Goal: Task Accomplishment & Management: Manage account settings

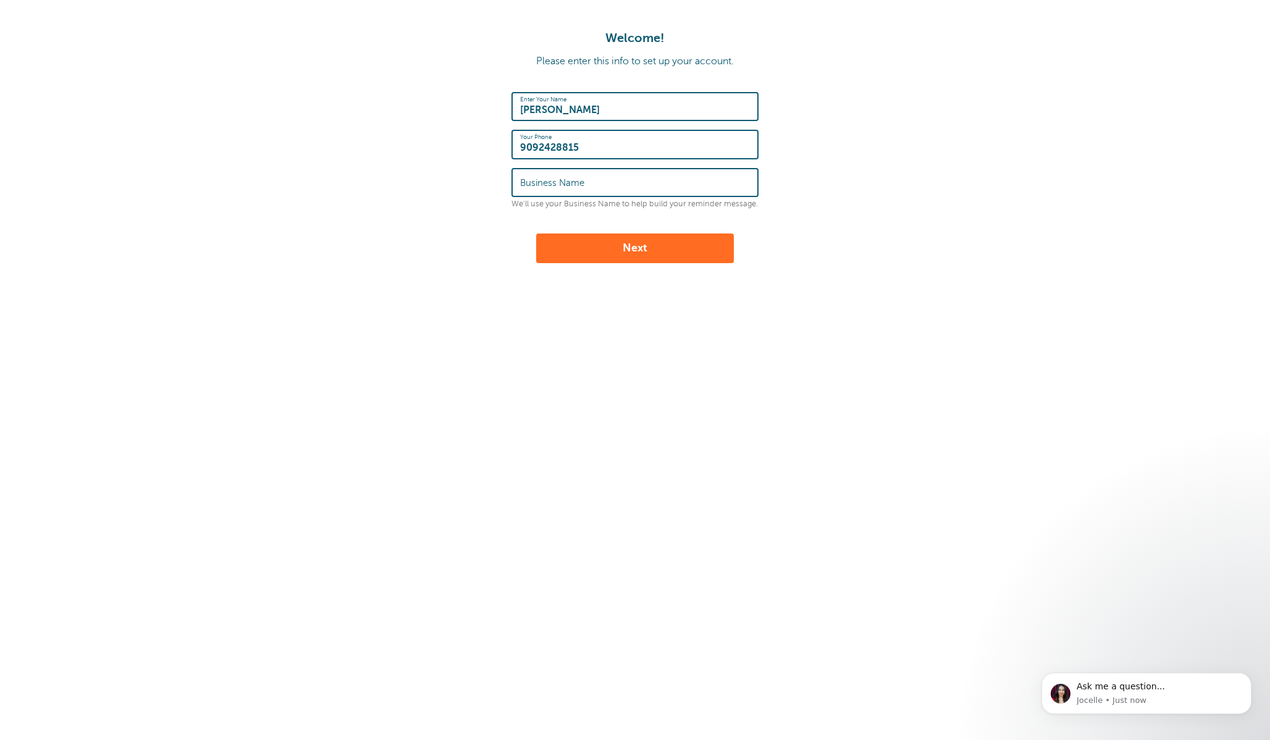
click at [596, 187] on input "Business Name" at bounding box center [635, 182] width 230 height 27
type input "Morning View [MEDICAL_DATA]"
click at [641, 247] on button "Next" at bounding box center [635, 249] width 198 height 30
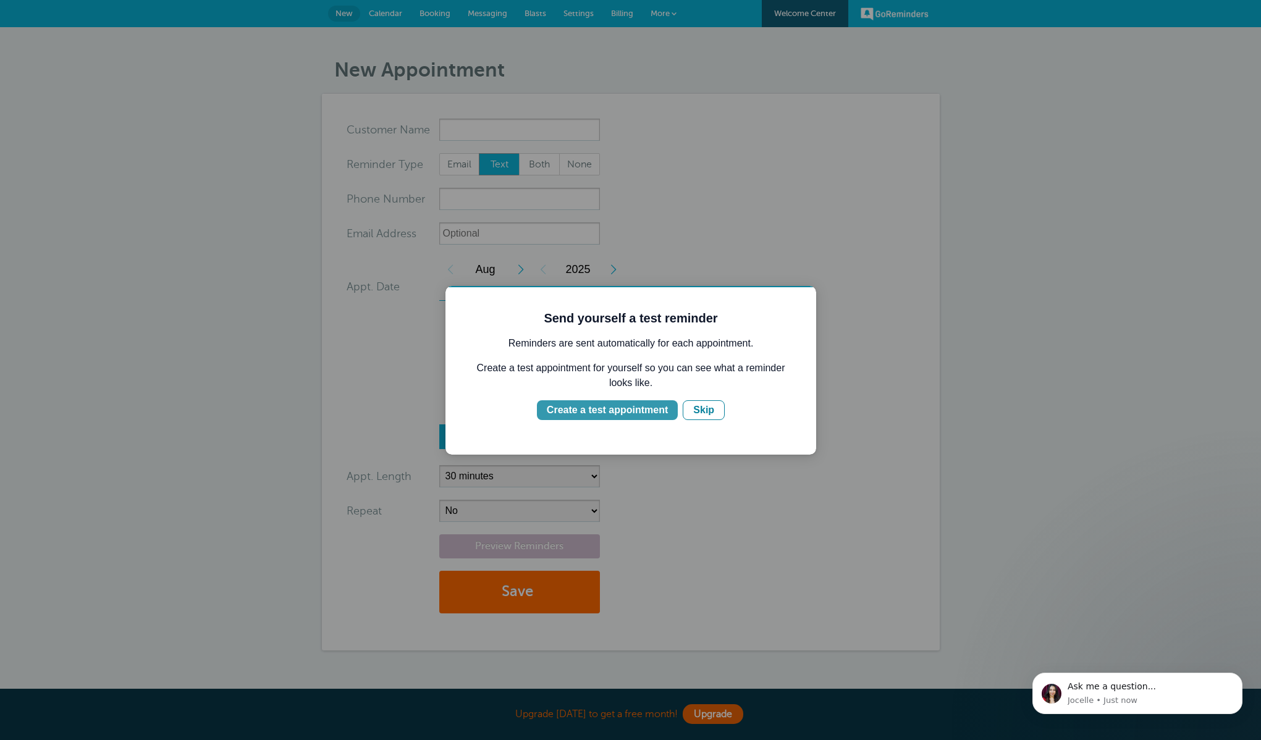
click at [610, 410] on div "Create a test appointment" at bounding box center [607, 410] width 121 height 15
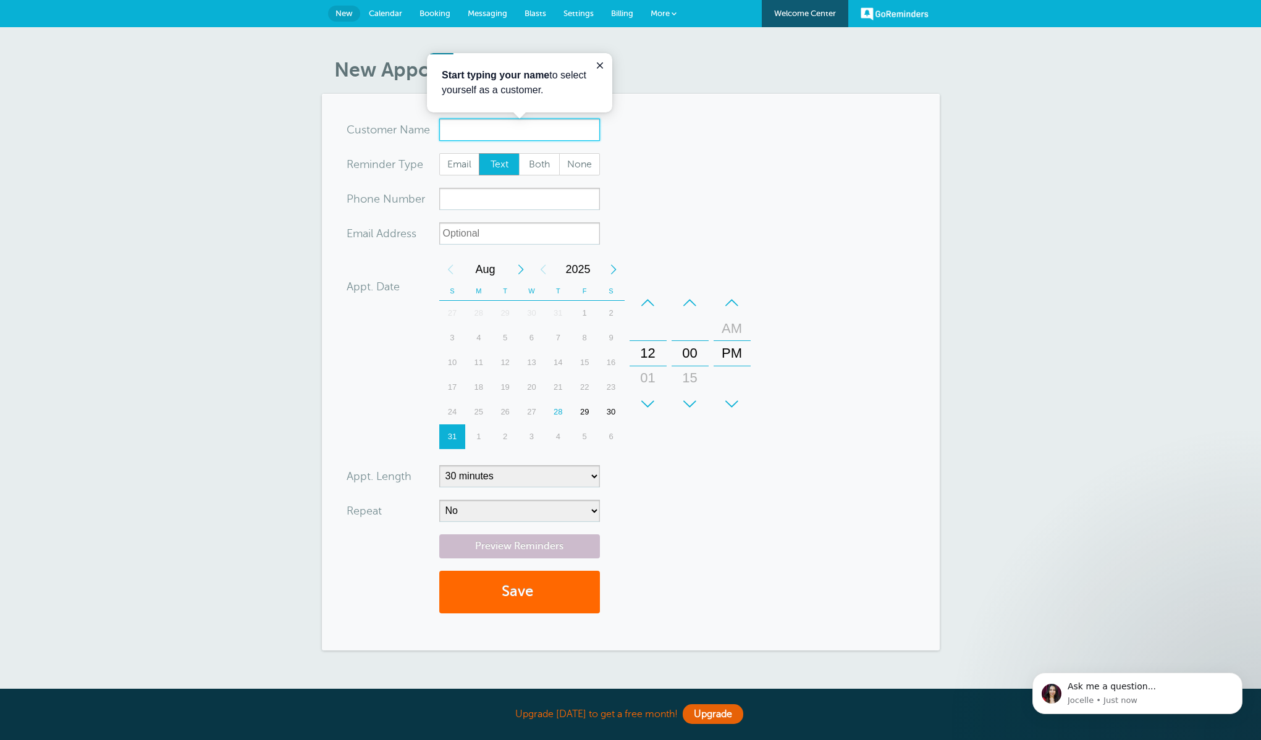
click at [486, 124] on input "x-no-autofill" at bounding box center [519, 130] width 161 height 22
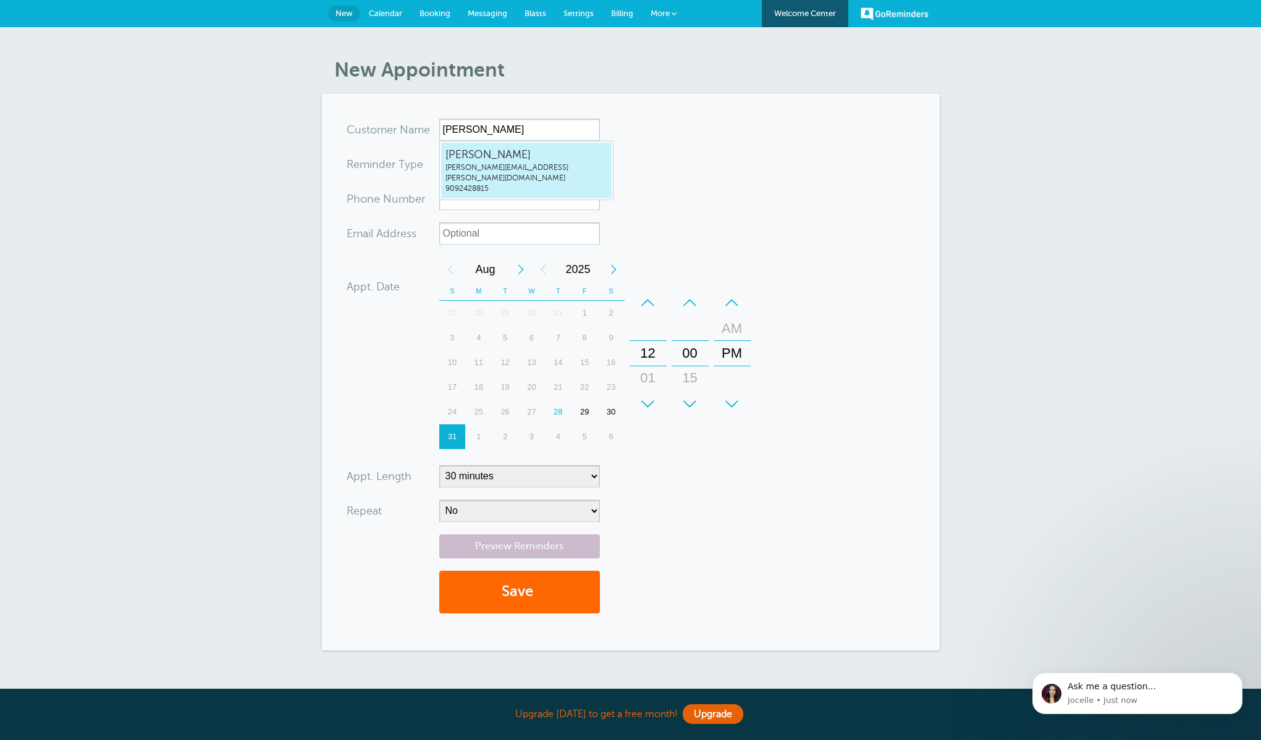
type input "CathlynCwiekcathlyn.cwiek@morningviewfamilytherapy.info9092428815"
type input "[PERSON_NAME]"
type input "9092428815"
type input "cathlyn.cwiek@morningviewfamilytherapy.info"
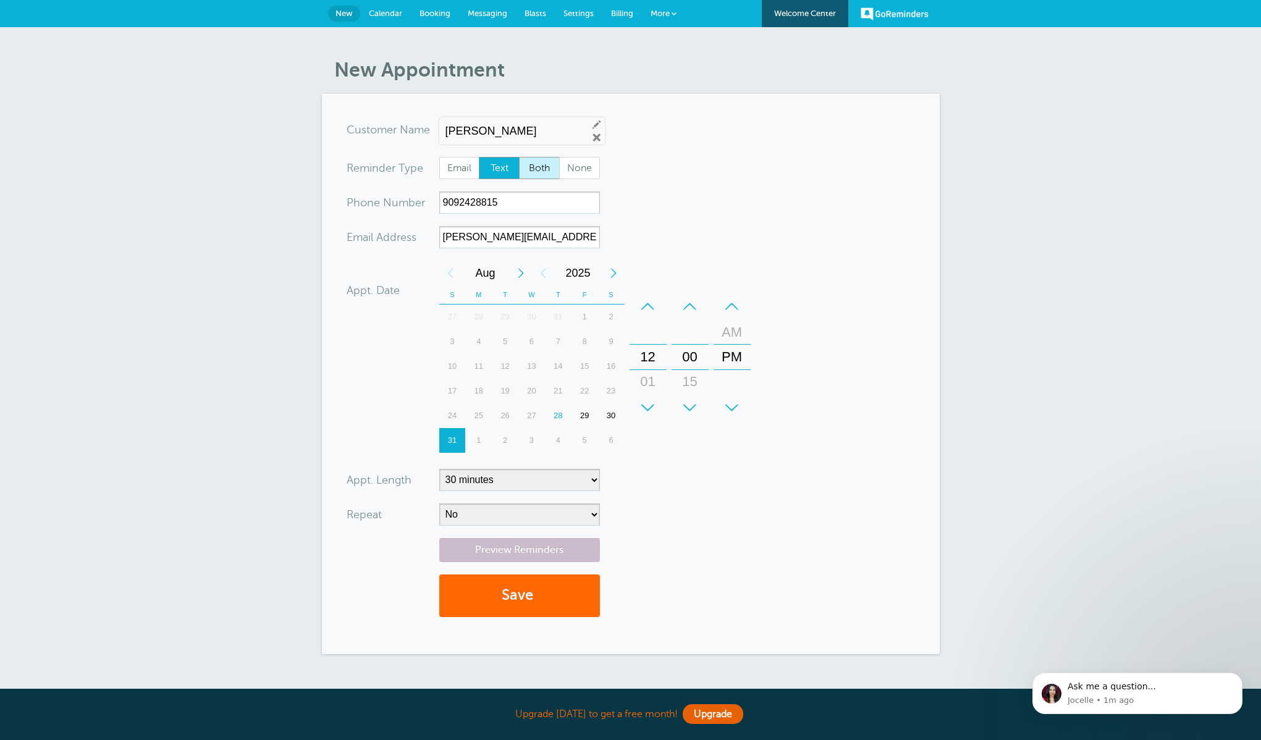
click at [544, 167] on span "Both" at bounding box center [540, 168] width 40 height 21
click at [519, 157] on input "Both" at bounding box center [518, 156] width 1 height 1
radio input "true"
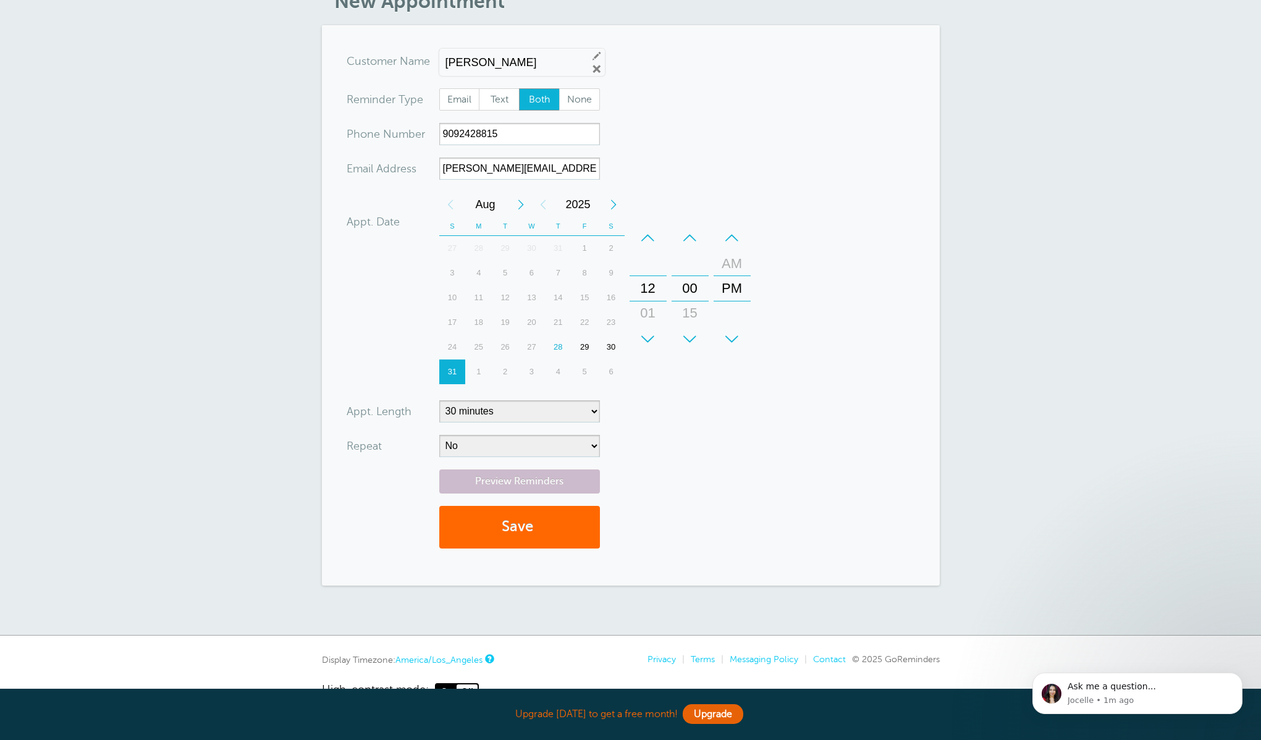
scroll to position [81, 0]
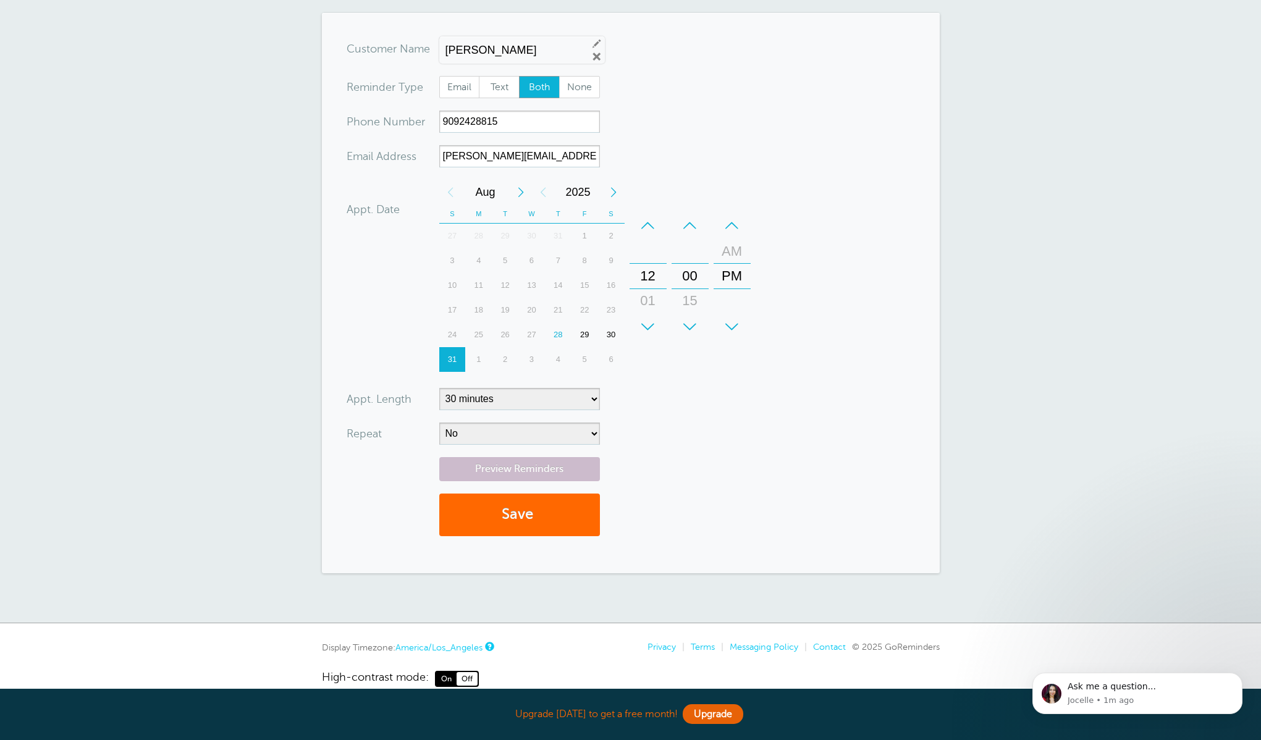
click at [589, 334] on div "29" at bounding box center [584, 334] width 27 height 25
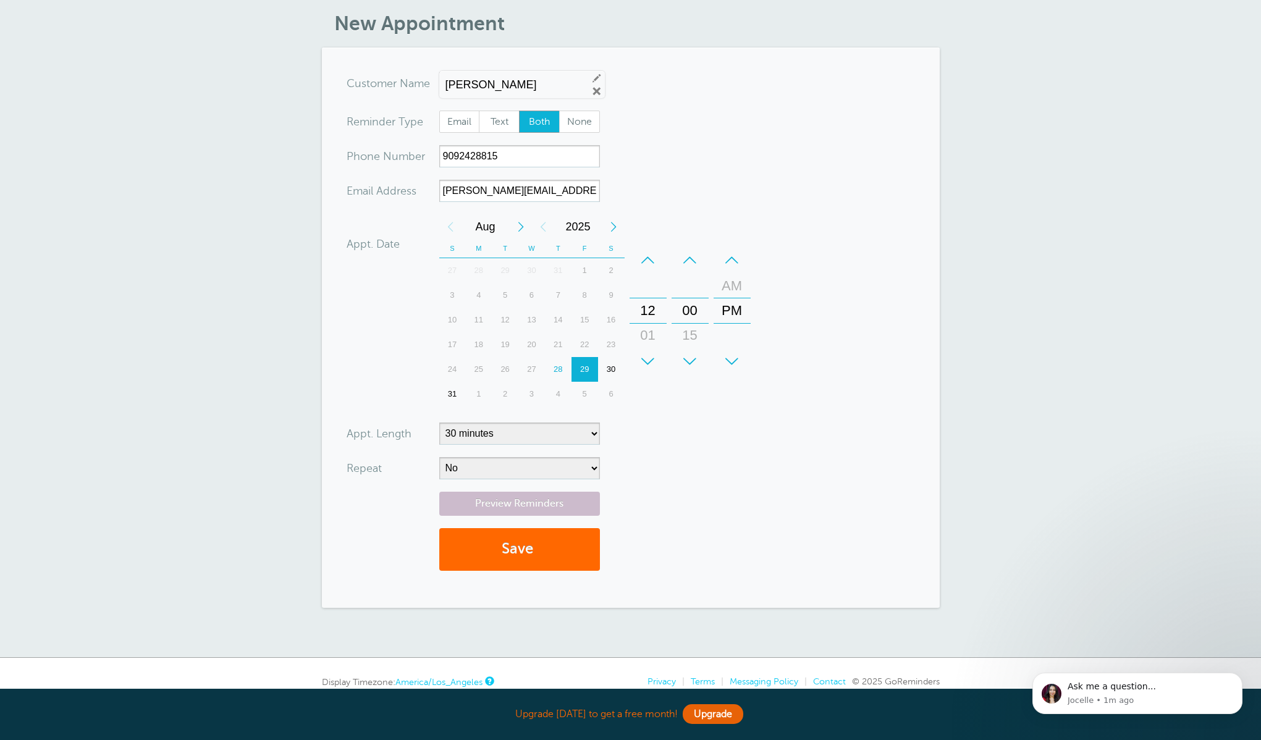
scroll to position [102, 0]
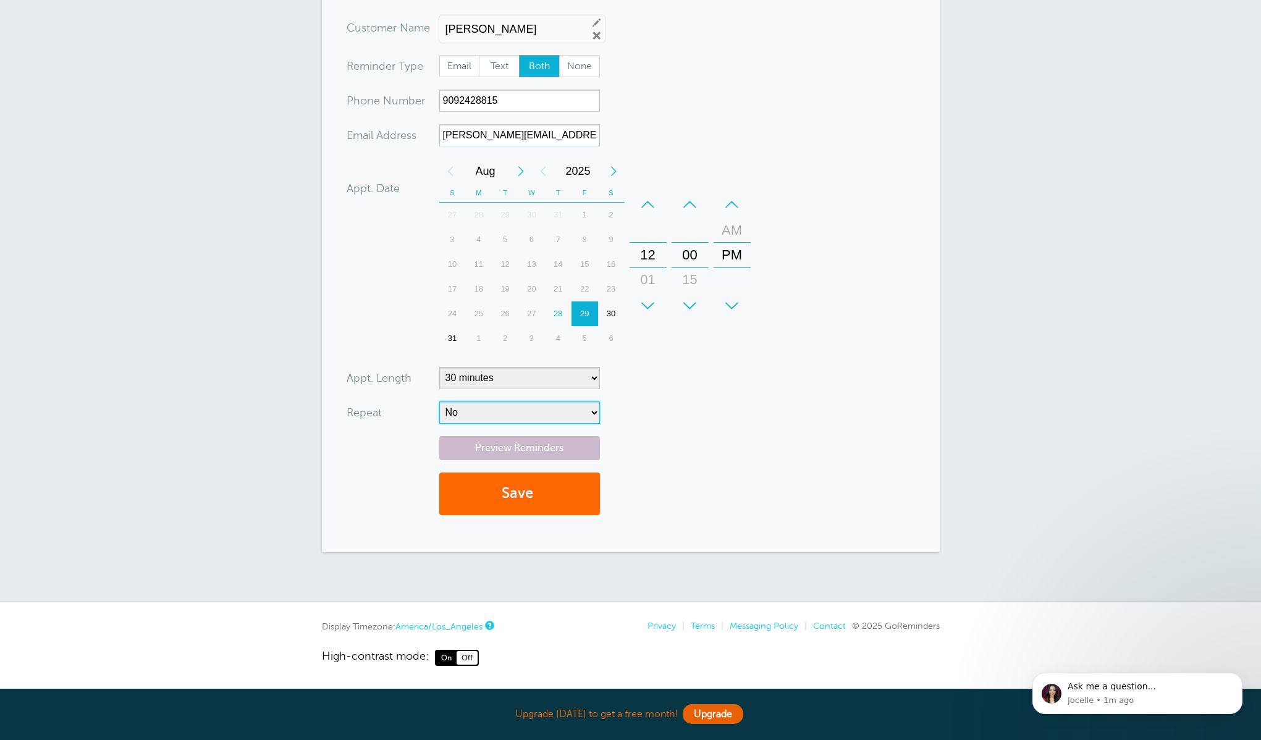
click at [594, 413] on select "No Daily Weekly Every 2 weeks Every 3 weeks Every 4 weeks Monthly Every 5 weeks…" at bounding box center [519, 413] width 161 height 22
click at [439, 402] on select "No Daily Weekly Every 2 weeks Every 3 weeks Every 4 weeks Monthly Every 5 weeks…" at bounding box center [519, 413] width 161 height 22
click at [650, 391] on form "You are creating a new customer. To use an existing customer select one from th…" at bounding box center [631, 272] width 568 height 510
click at [592, 375] on select "5 minutes 10 minutes 15 minutes 20 minutes 25 minutes 30 minutes 35 minutes 40 …" at bounding box center [519, 378] width 161 height 22
click at [439, 367] on select "5 minutes 10 minutes 15 minutes 20 minutes 25 minutes 30 minutes 35 minutes 40 …" at bounding box center [519, 378] width 161 height 22
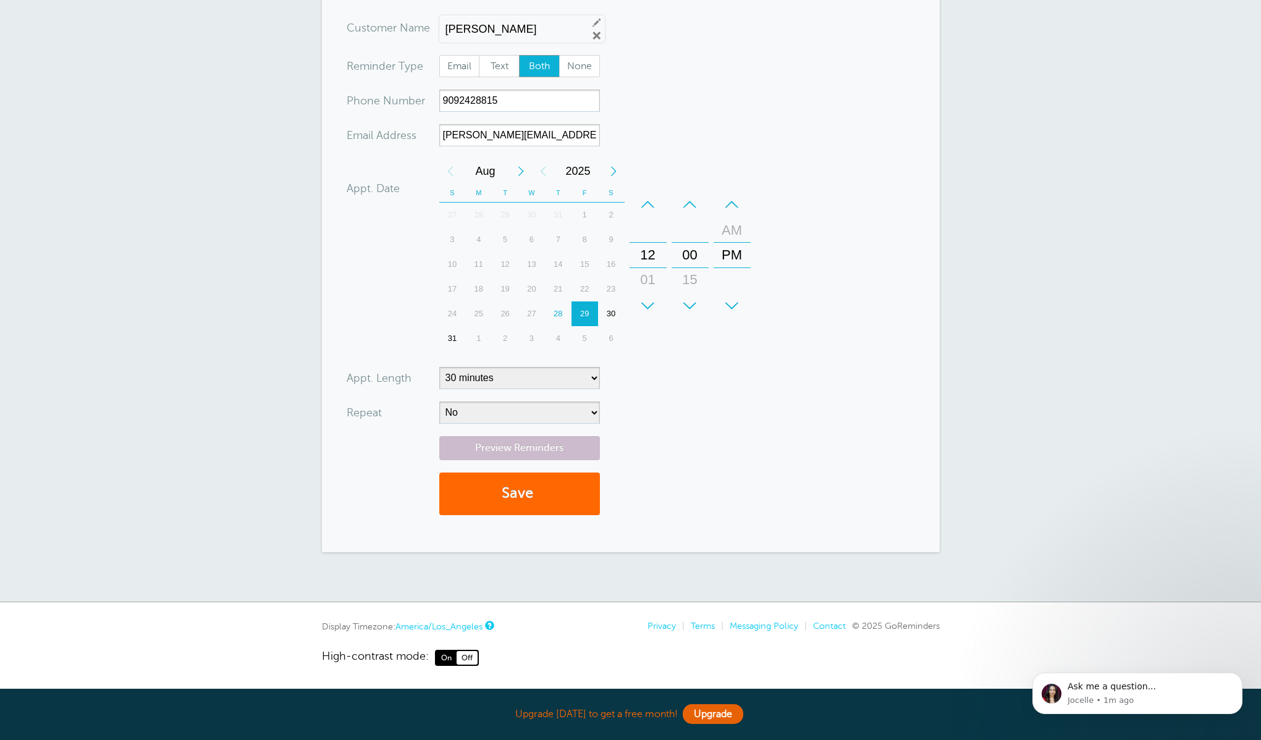
click at [680, 374] on form "You are creating a new customer. To use an existing customer select one from th…" at bounding box center [631, 272] width 568 height 510
click at [510, 487] on button "Save" at bounding box center [519, 494] width 161 height 43
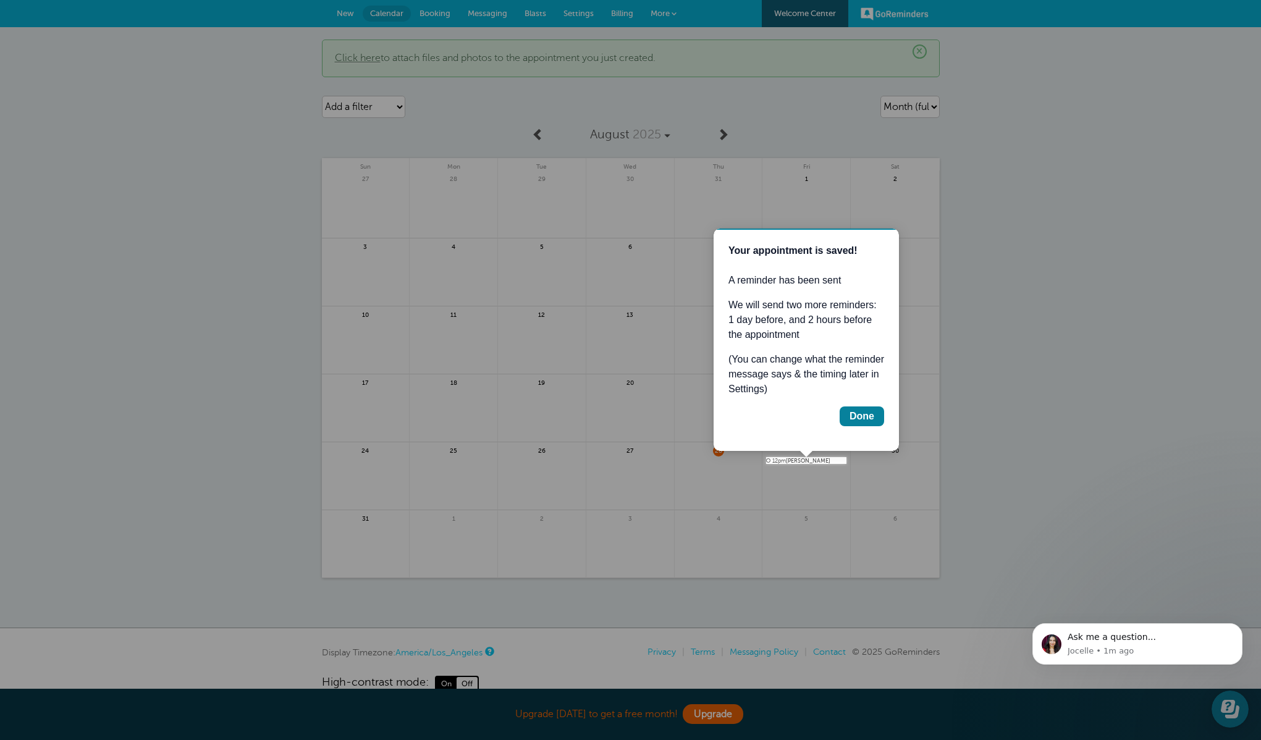
click at [353, 61] on div at bounding box center [423, 228] width 846 height 457
click at [358, 59] on div at bounding box center [423, 228] width 846 height 457
click at [359, 59] on div at bounding box center [423, 228] width 846 height 457
click at [865, 414] on div "Done" at bounding box center [861, 416] width 25 height 15
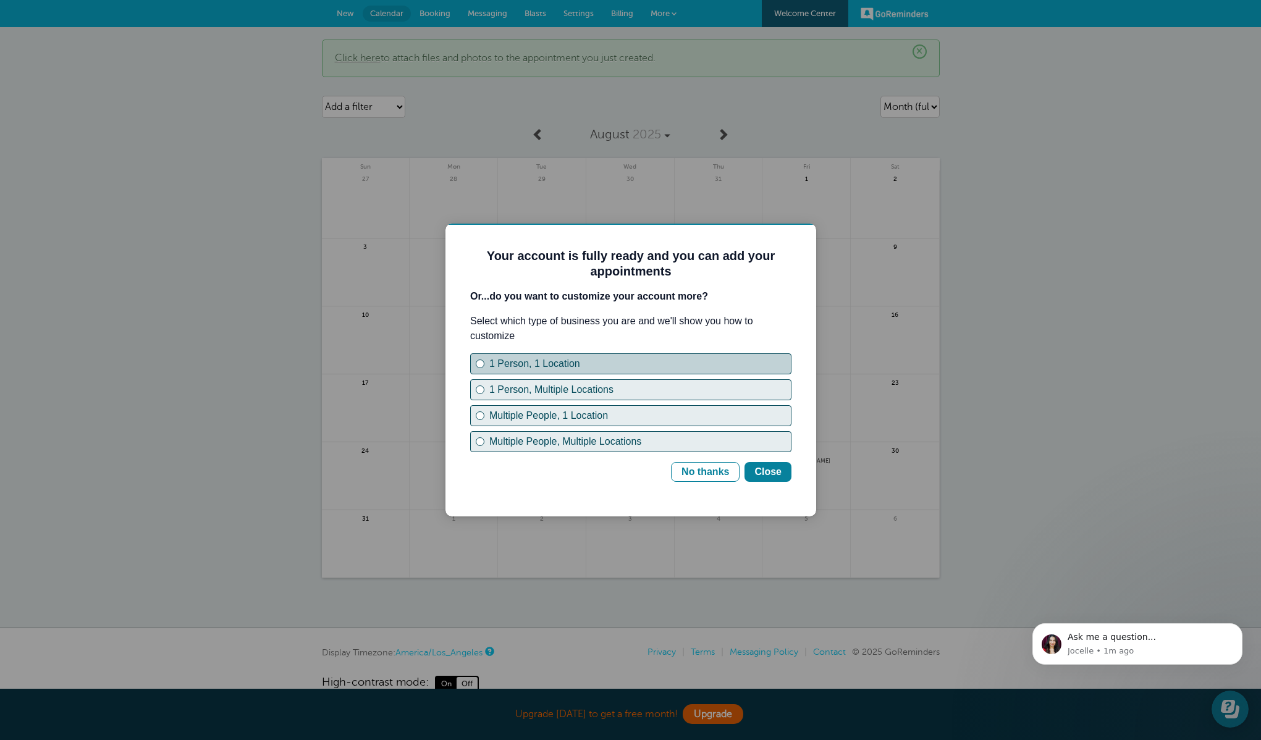
click at [478, 362] on div "1 Person, 1 Location" at bounding box center [480, 363] width 5 height 5
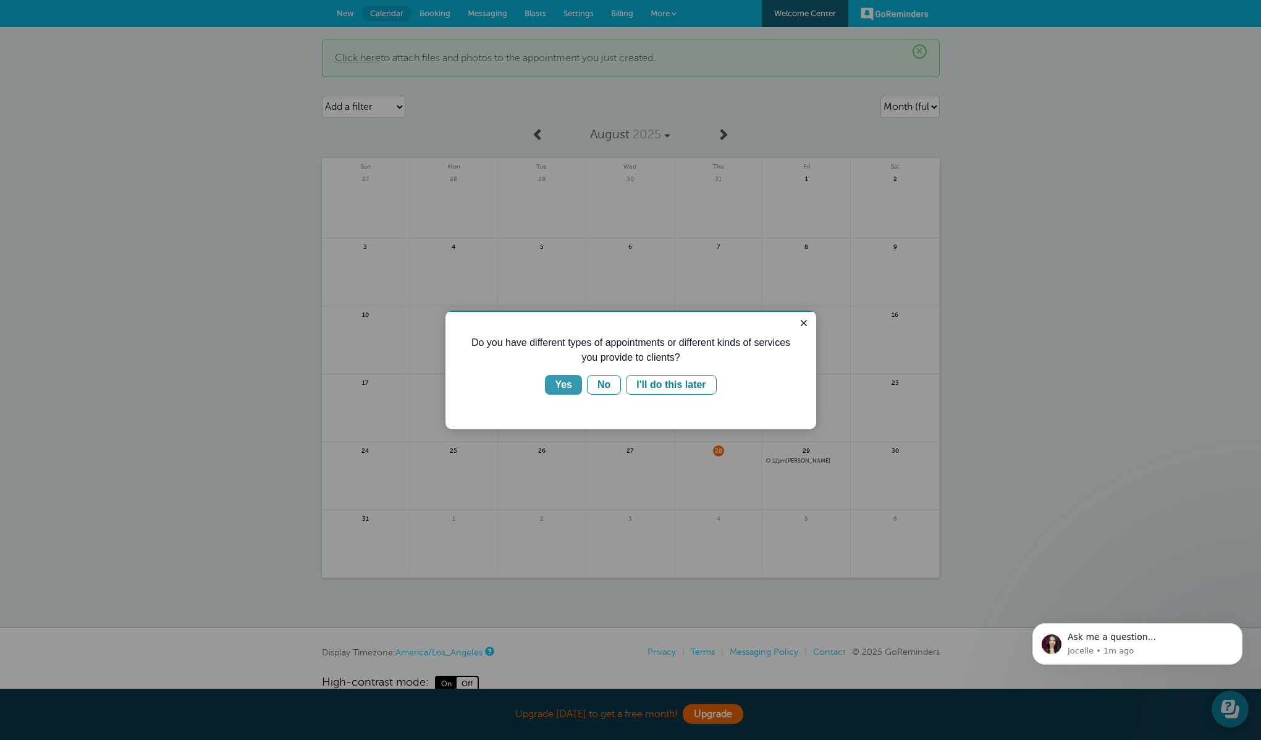
click at [566, 384] on div "Yes" at bounding box center [563, 384] width 17 height 15
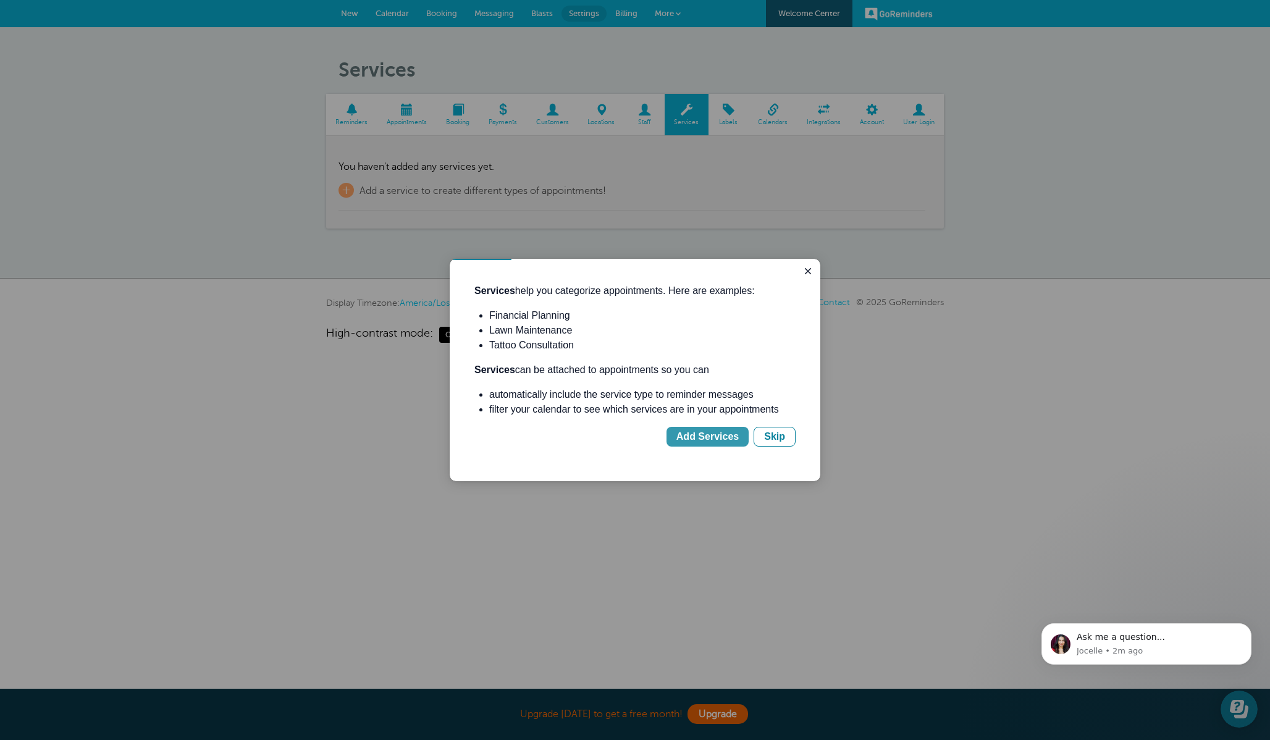
drag, startPoint x: 1166, startPoint y: 696, endPoint x: 716, endPoint y: 436, distance: 519.2
click at [716, 436] on div "Add Services" at bounding box center [707, 436] width 62 height 15
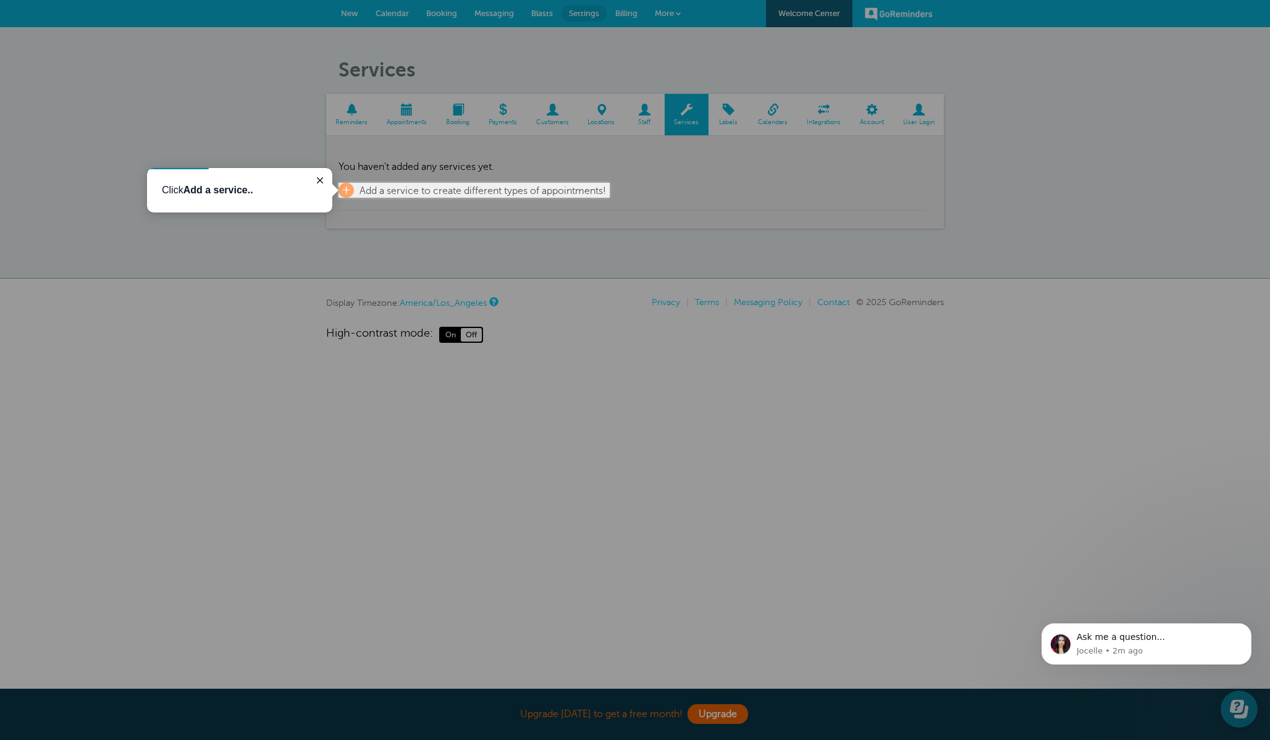
click at [293, 196] on p "Click Add a service.." at bounding box center [240, 190] width 156 height 15
click at [579, 236] on div at bounding box center [805, 469] width 932 height 542
click at [224, 190] on b "Add a service.." at bounding box center [218, 190] width 70 height 11
click at [345, 191] on span "+" at bounding box center [346, 190] width 15 height 15
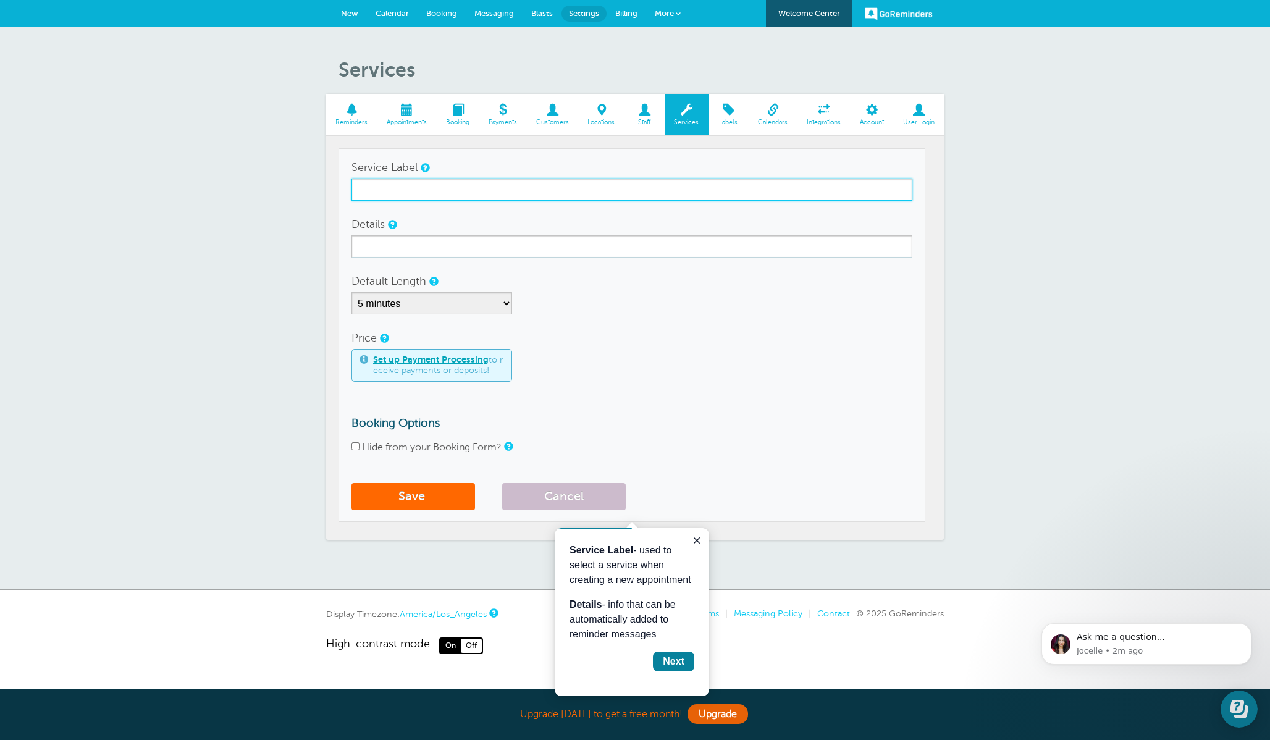
click at [430, 185] on input "Service Label" at bounding box center [632, 190] width 561 height 22
type input "N"
type input "Nurse Practitioner appointment"
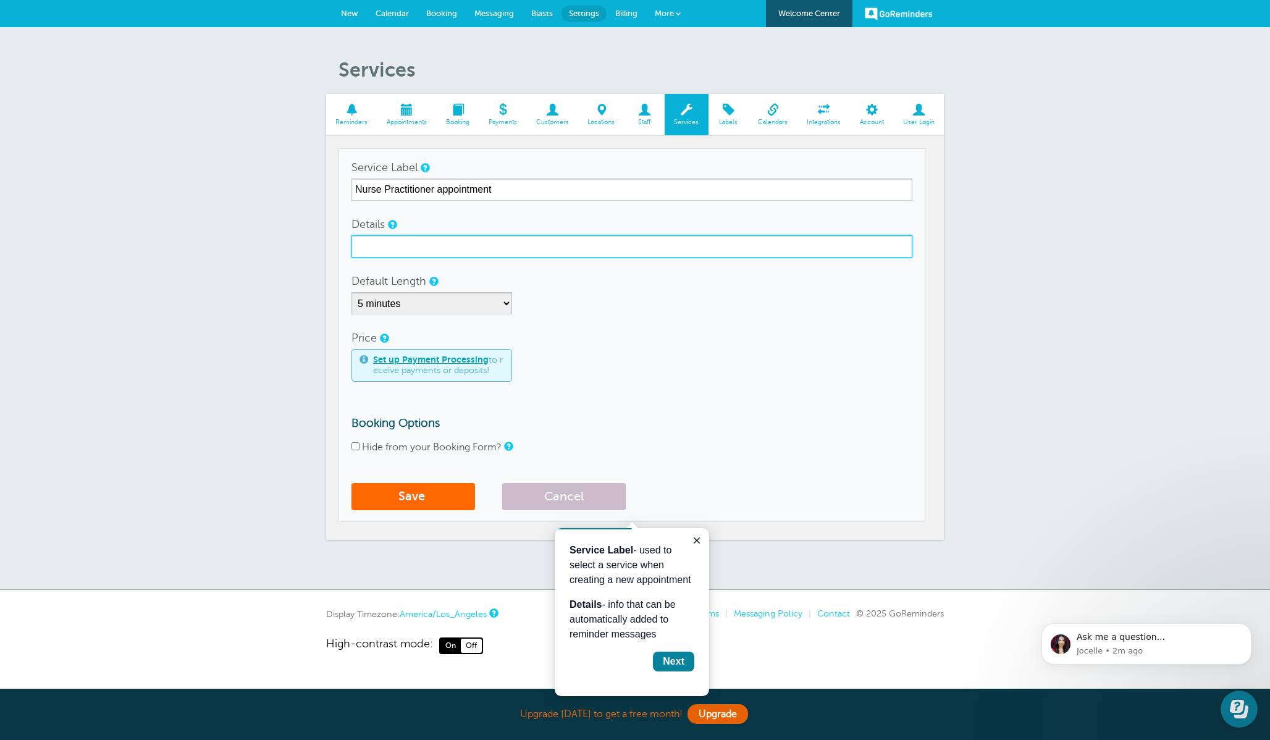
click at [417, 248] on input "Details" at bounding box center [632, 246] width 561 height 22
type input "medication managment"
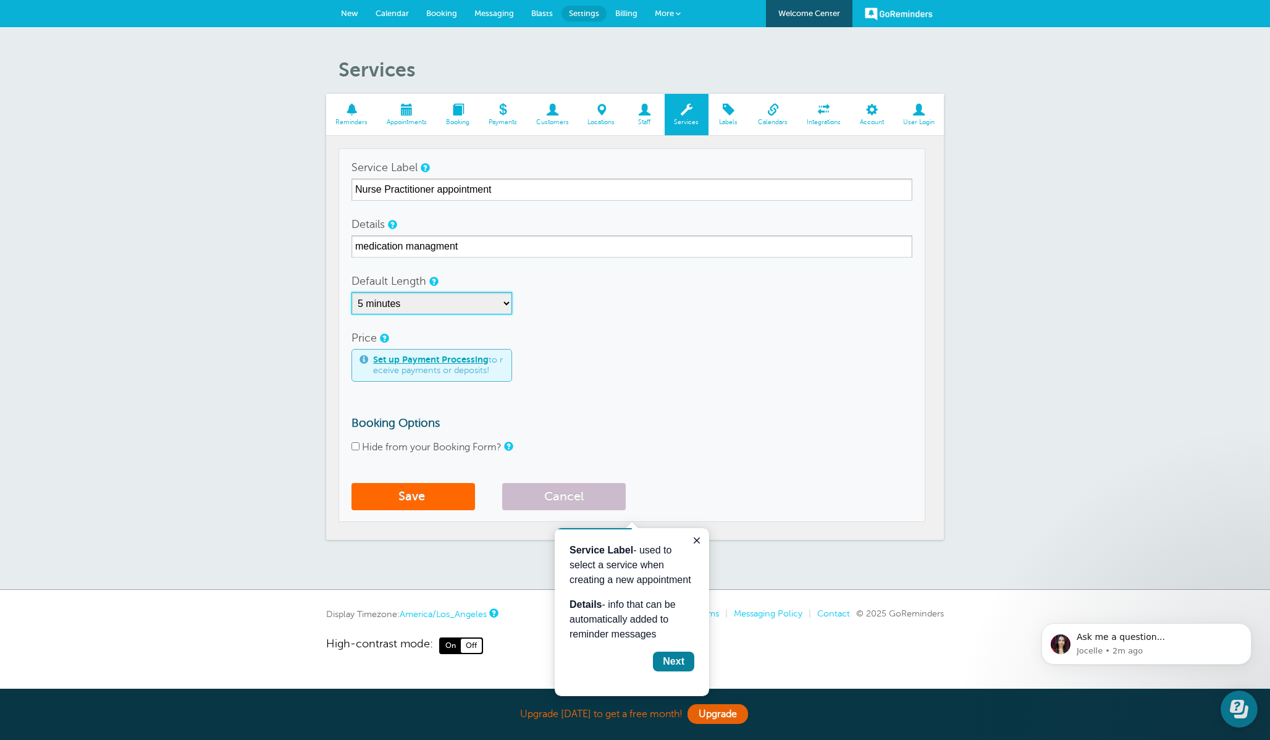
click at [503, 297] on select "5 minutes 10 minutes 15 minutes 20 minutes 25 minutes 30 minutes 35 minutes 40 …" at bounding box center [432, 303] width 161 height 22
select select "30"
click at [352, 292] on select "5 minutes 10 minutes 15 minutes 20 minutes 25 minutes 30 minutes 35 minutes 40 …" at bounding box center [432, 303] width 161 height 22
click at [426, 499] on span "submit" at bounding box center [426, 496] width 3 height 14
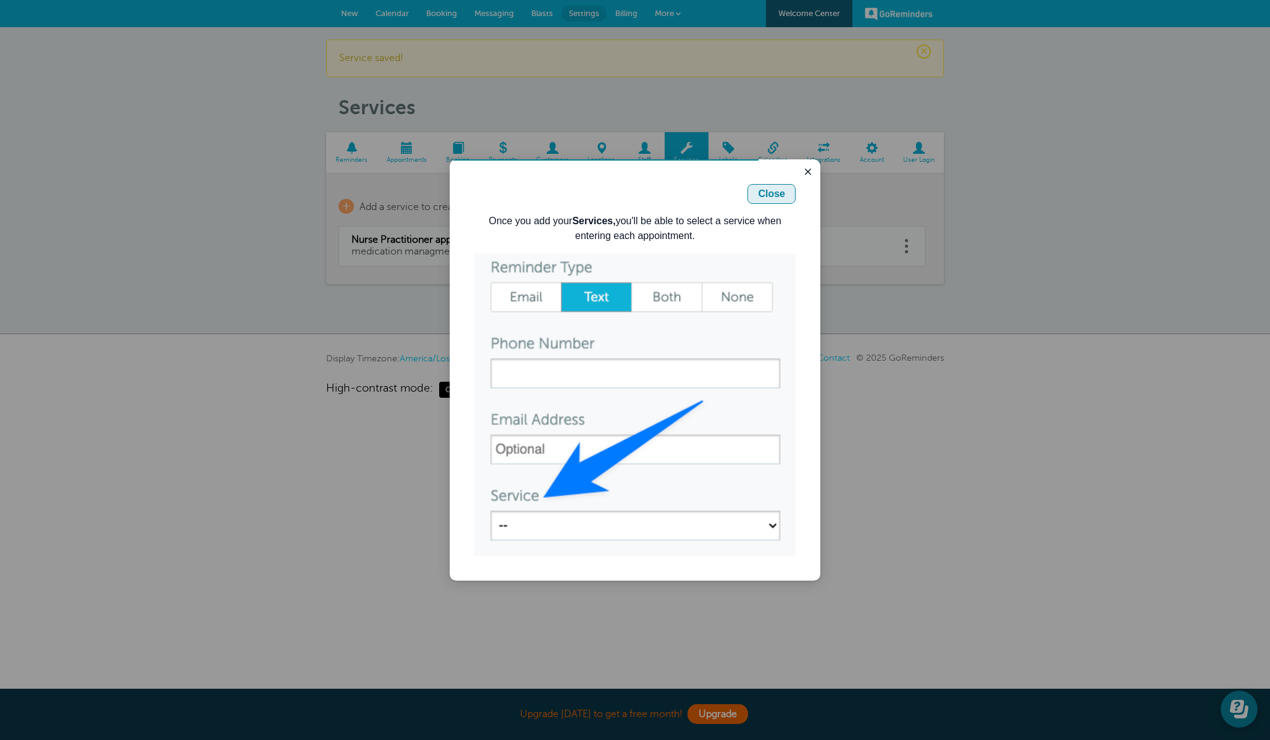
drag, startPoint x: 774, startPoint y: 190, endPoint x: 1221, endPoint y: 348, distance: 474.6
click at [774, 190] on div "Close" at bounding box center [771, 194] width 27 height 15
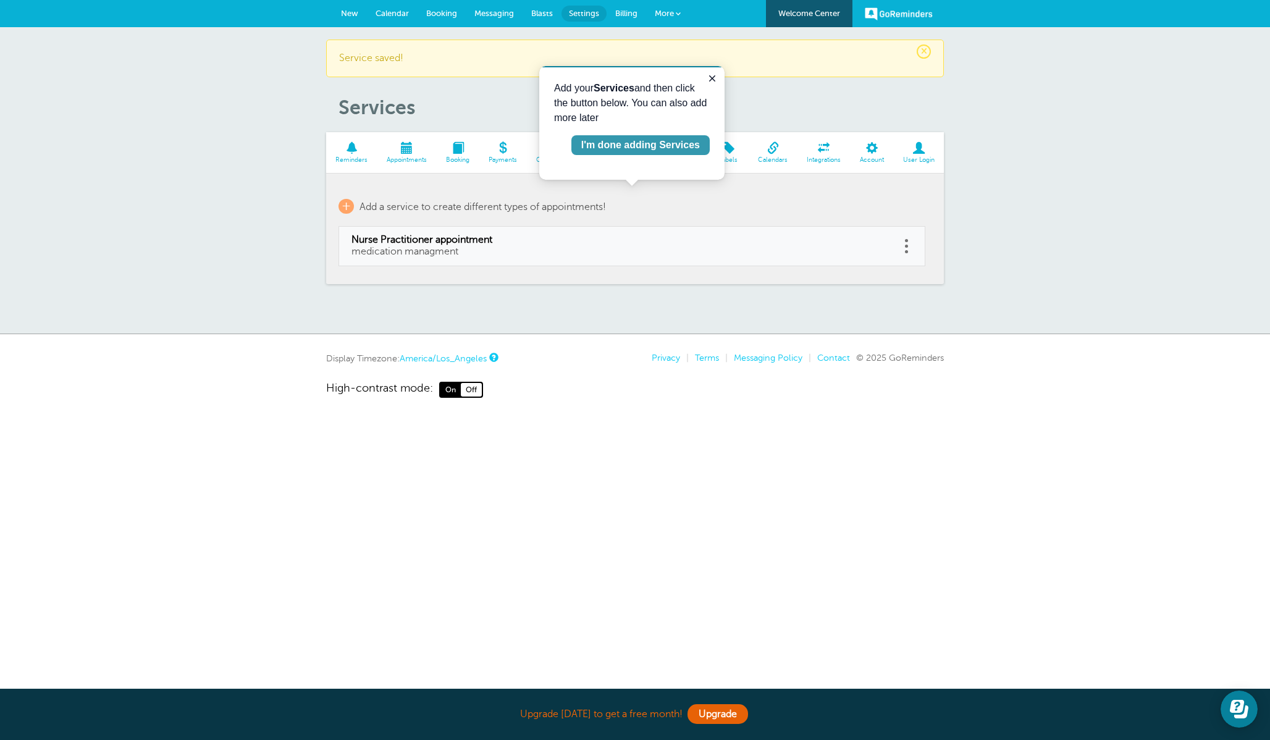
click at [674, 145] on div "I'm done adding Services" at bounding box center [640, 145] width 119 height 15
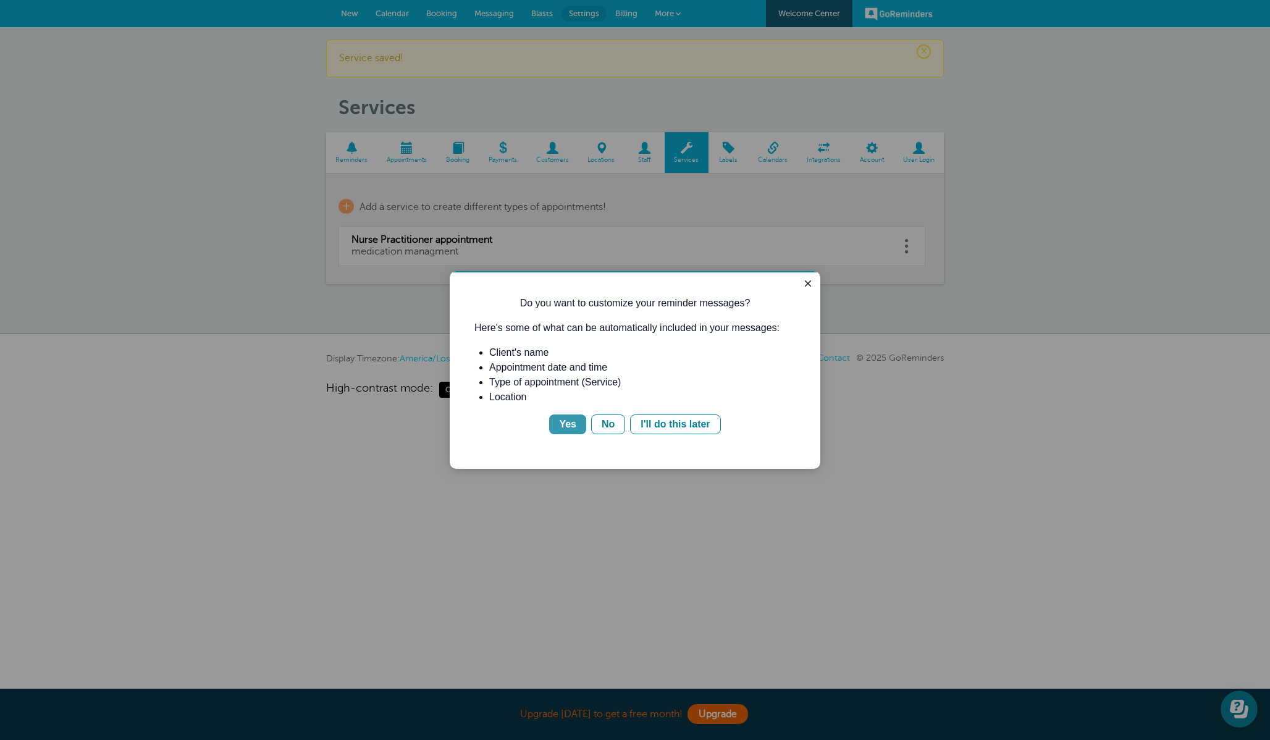
click at [573, 424] on div "Yes" at bounding box center [567, 424] width 17 height 15
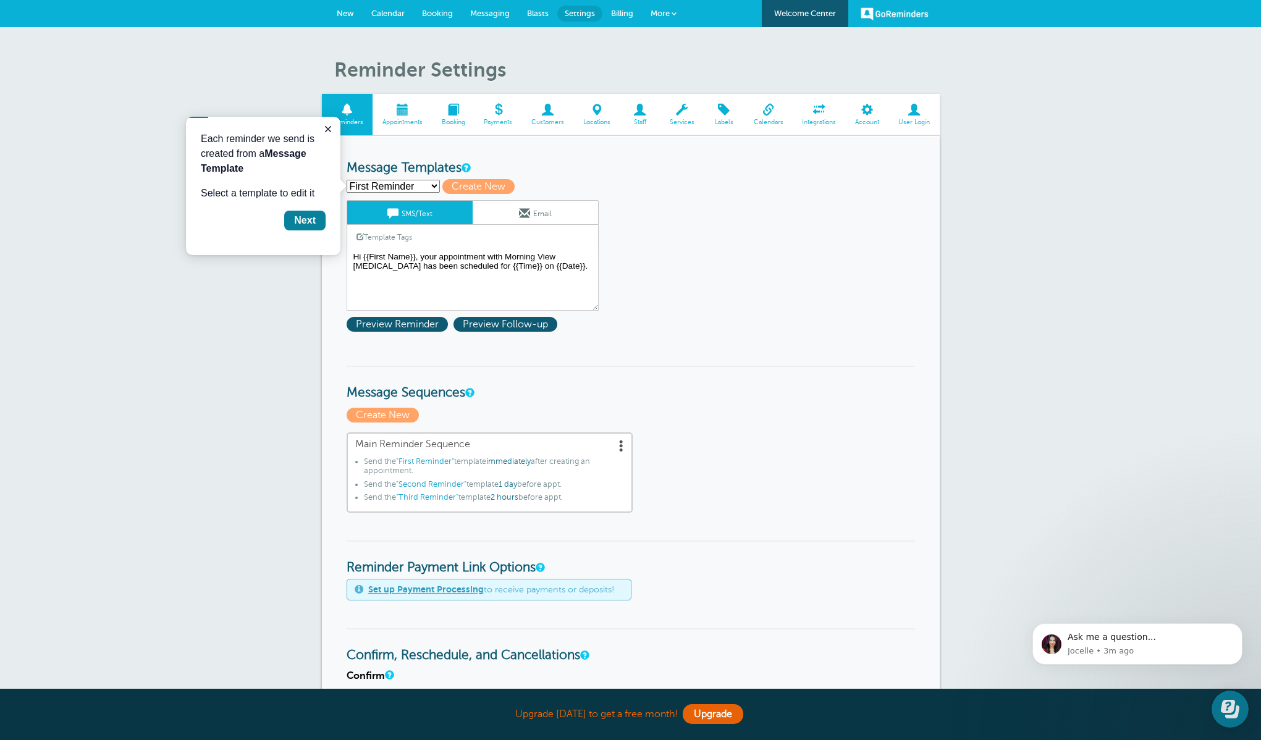
click at [427, 186] on select "First Reminder Second Reminder Third Reminder Create new..." at bounding box center [393, 186] width 93 height 13
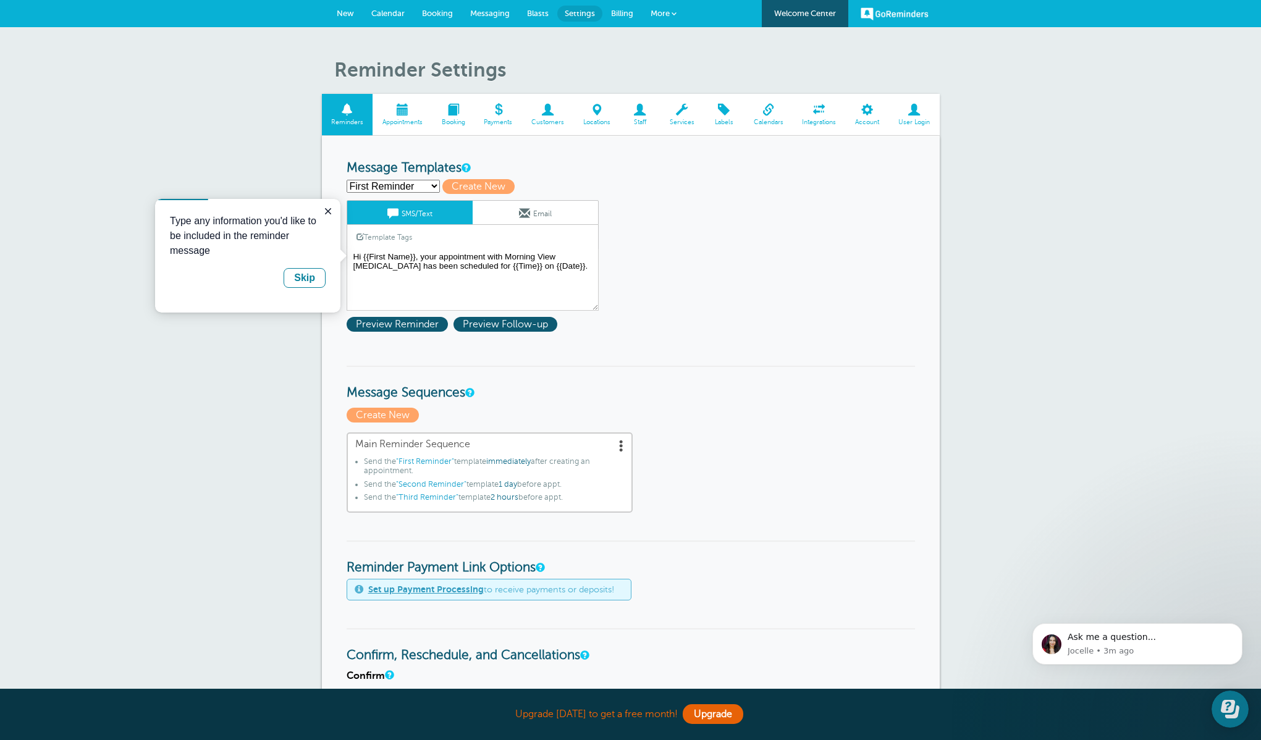
click at [347, 180] on select "First Reminder Second Reminder Third Reminder Create new..." at bounding box center [393, 186] width 93 height 13
click at [554, 167] on h3 "Message Templates" at bounding box center [631, 168] width 568 height 15
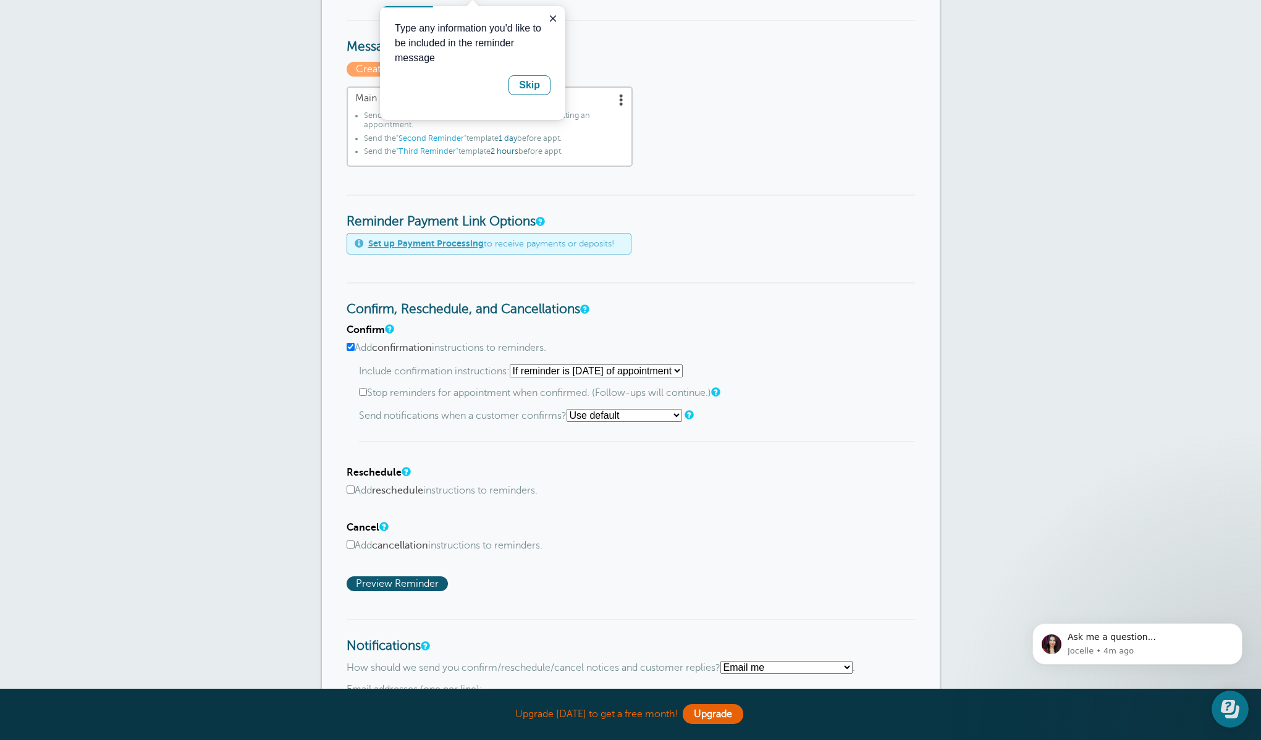
scroll to position [347, 0]
click at [683, 370] on select "Starting with first reminder If reminder is [DATE] of appointment If reminder i…" at bounding box center [596, 369] width 173 height 13
click at [513, 363] on select "Starting with first reminder If reminder is [DATE] of appointment If reminder i…" at bounding box center [596, 369] width 173 height 13
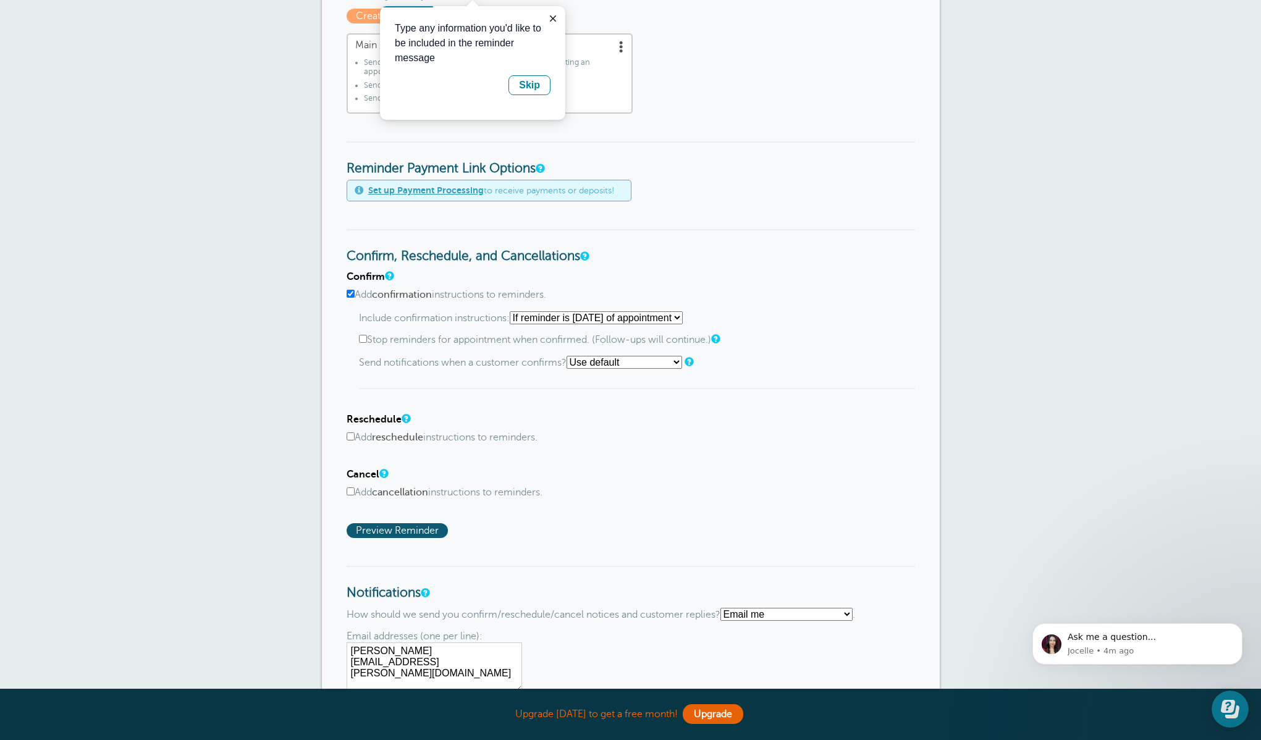
scroll to position [401, 0]
click at [673, 363] on select "Use default Text me Email me Don't send notifications" at bounding box center [624, 360] width 116 height 13
click at [570, 355] on select "Use default Text me Email me Don't send notifications" at bounding box center [624, 360] width 116 height 13
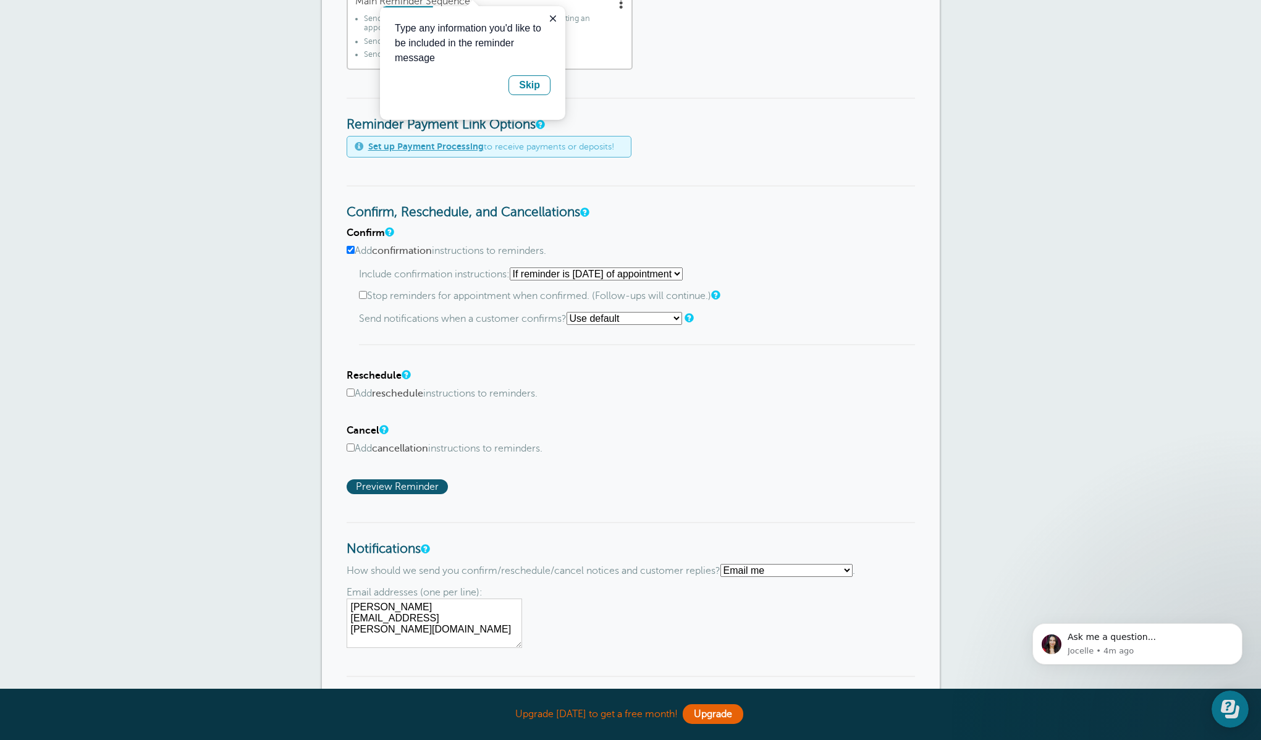
scroll to position [445, 0]
click at [349, 393] on input "Add reschedule instructions to reminders." at bounding box center [351, 390] width 8 height 8
checkbox input "true"
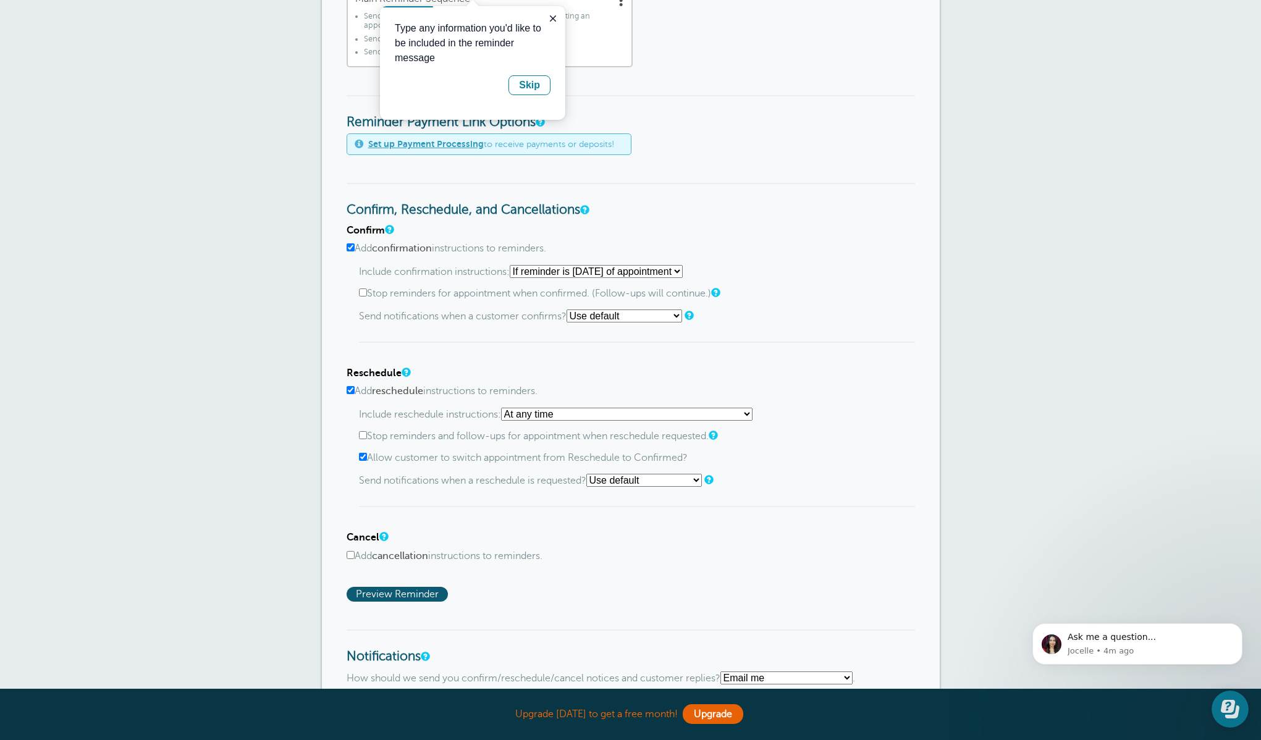
click at [751, 415] on select "At any time If reminder more than 1 day away from appointment If reminder more …" at bounding box center [626, 414] width 251 height 13
click at [505, 410] on select "At any time If reminder more than 1 day away from appointment If reminder more …" at bounding box center [626, 414] width 251 height 13
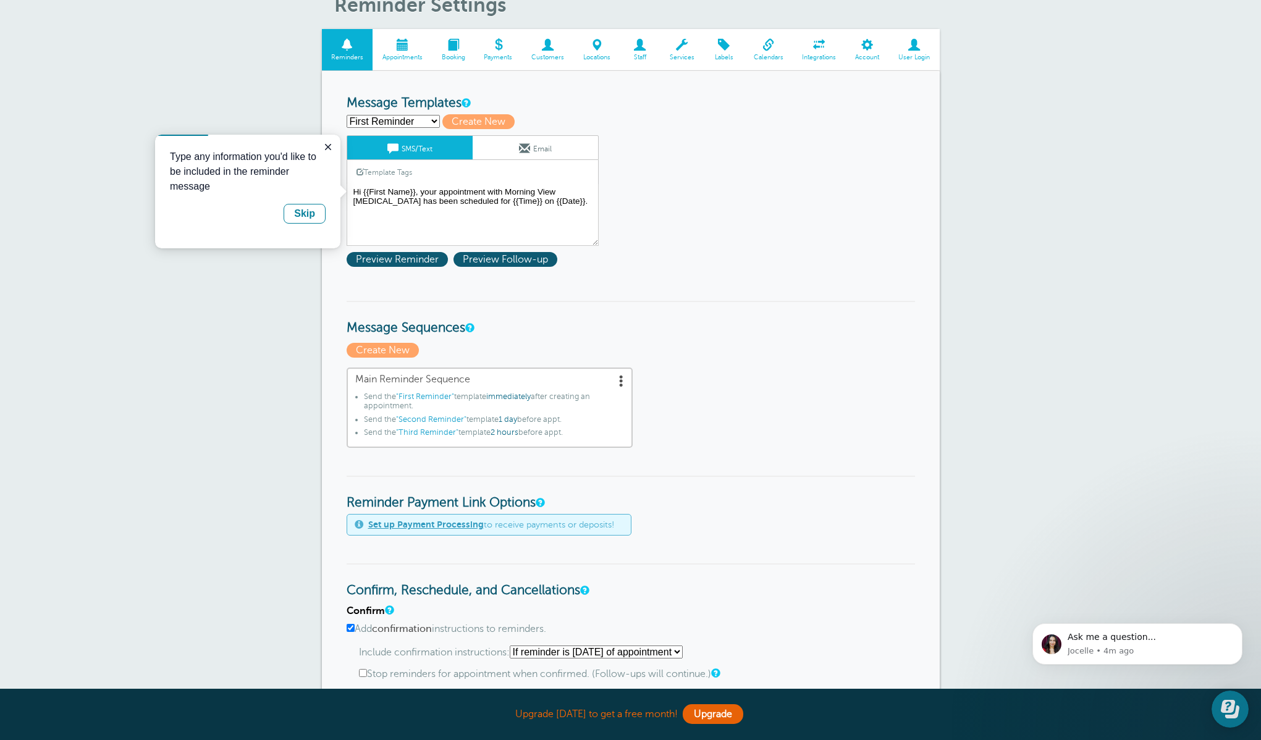
scroll to position [64, 0]
